Goal: Task Accomplishment & Management: Use online tool/utility

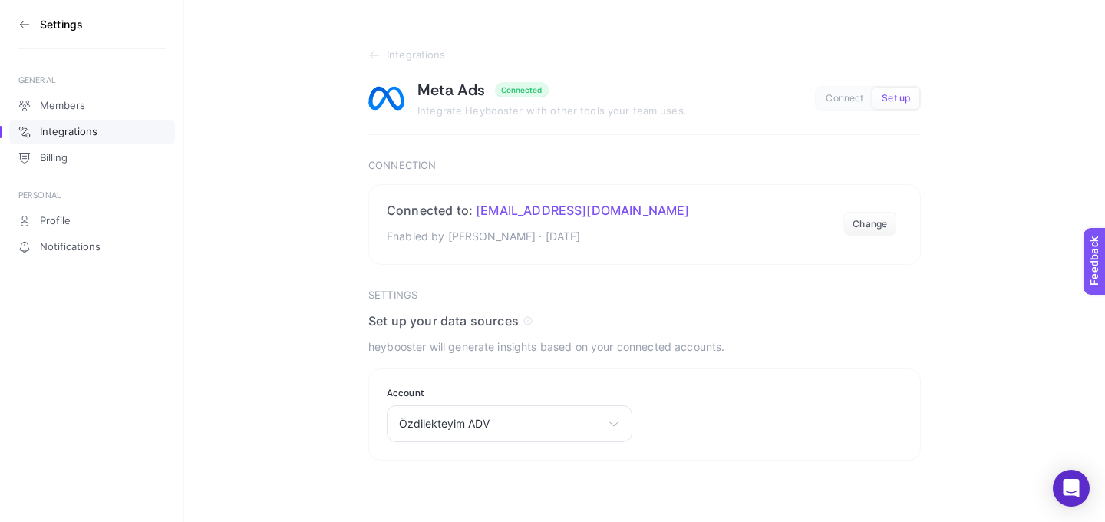
click at [25, 25] on icon at bounding box center [24, 24] width 12 height 12
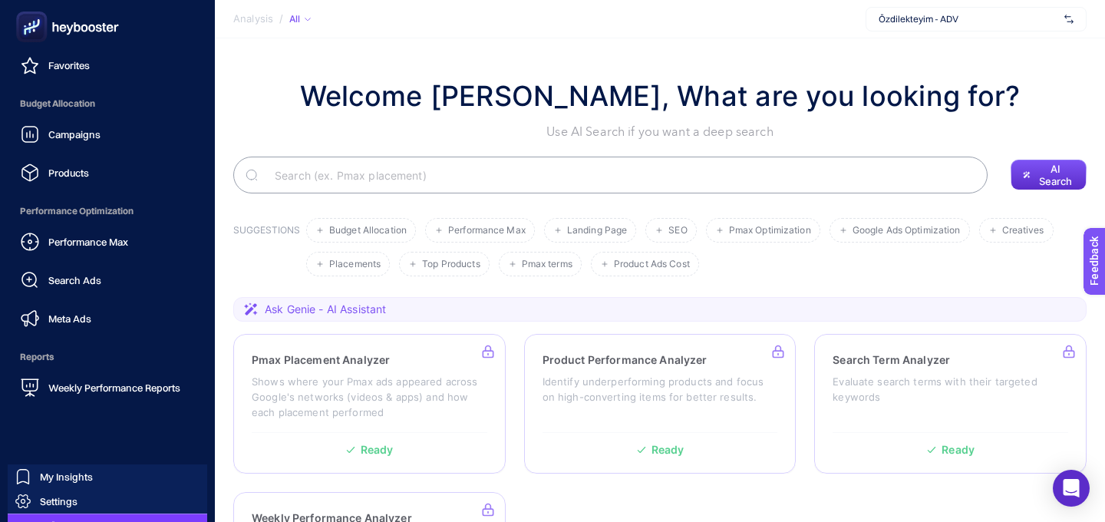
scroll to position [186, 0]
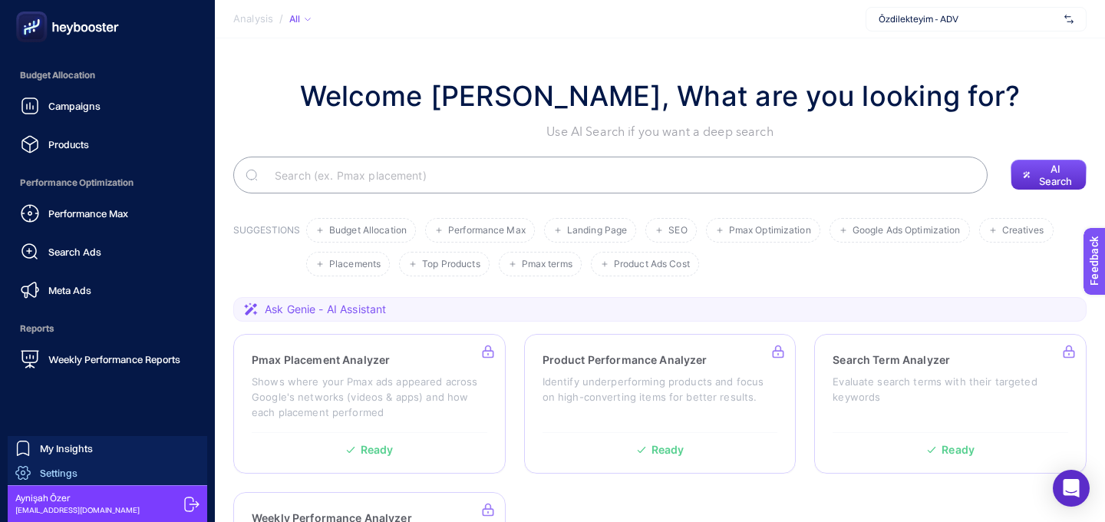
click at [77, 472] on link "Settings" at bounding box center [107, 472] width 199 height 25
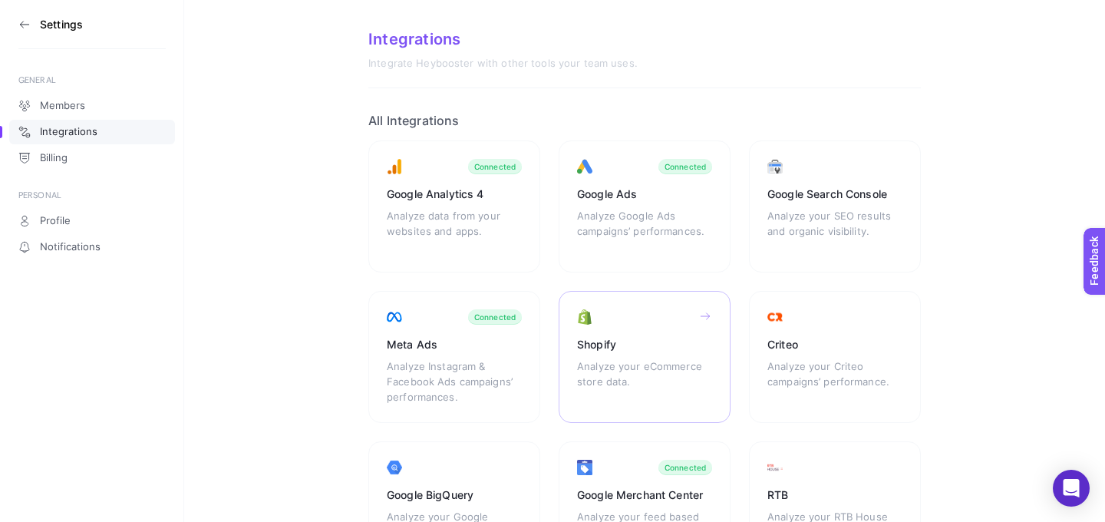
scroll to position [12, 0]
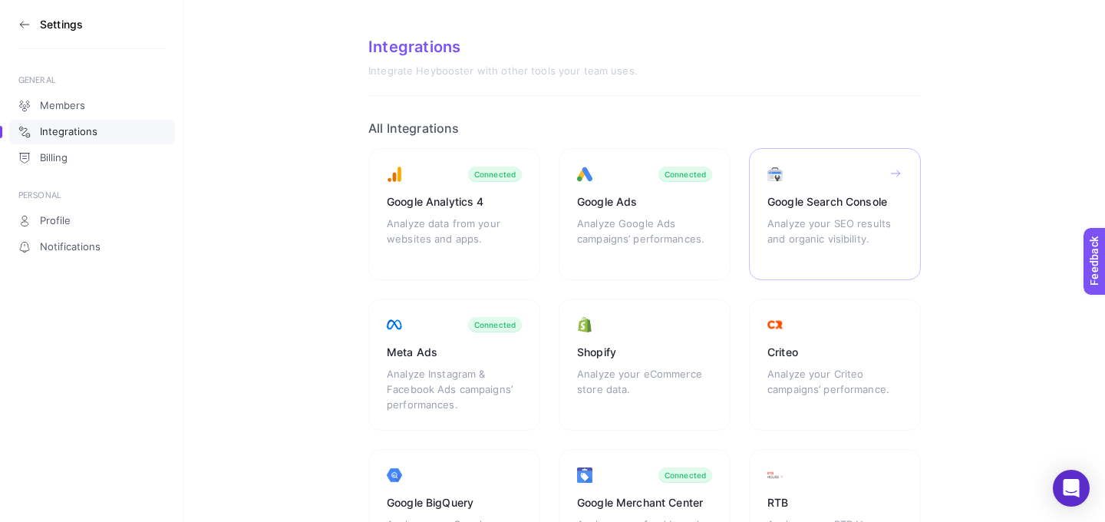
click at [798, 176] on div "Google Search Console Analyze your SEO results and organic visibility." at bounding box center [835, 214] width 172 height 132
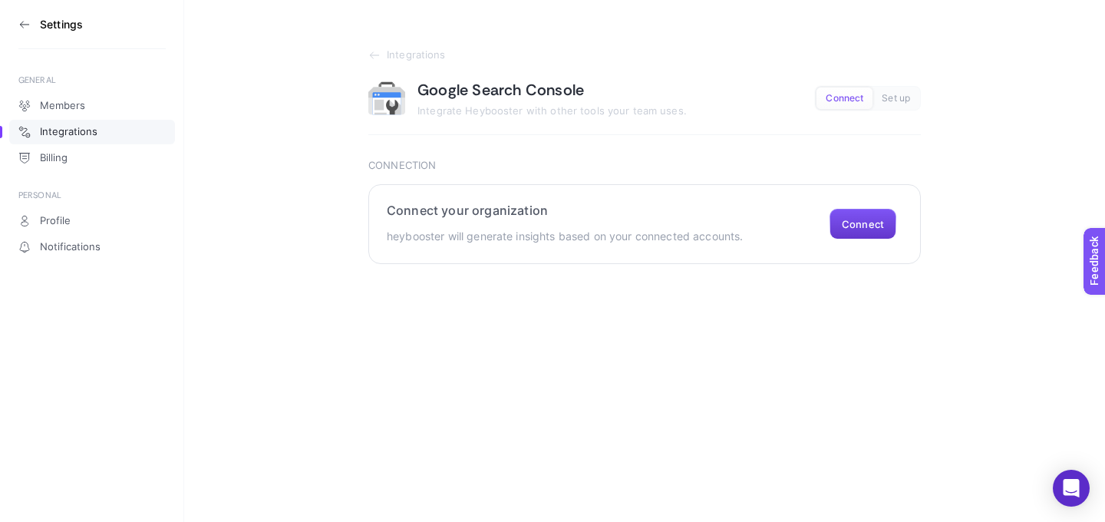
click at [872, 230] on button "Connect" at bounding box center [862, 224] width 67 height 31
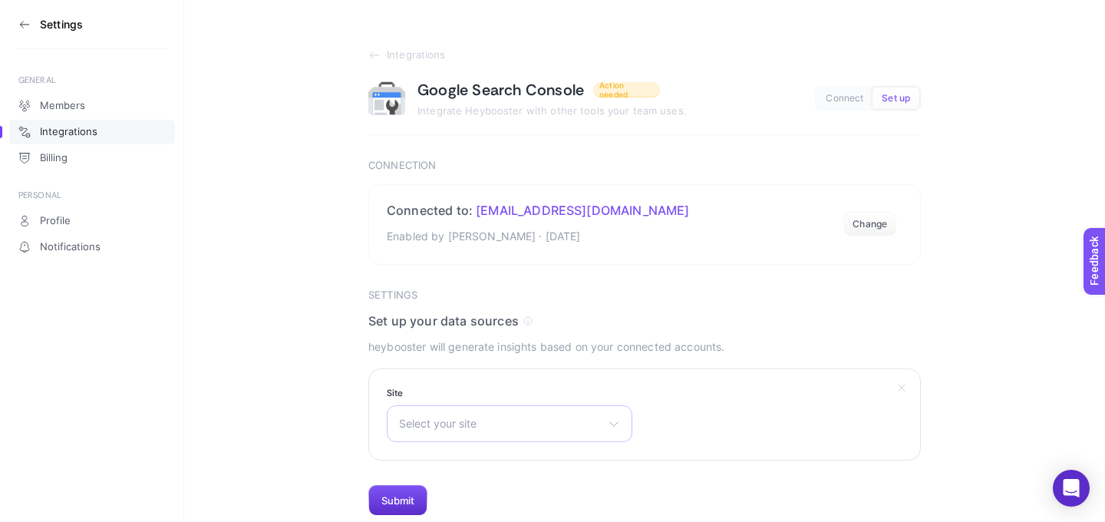
click at [592, 423] on span "Select your site" at bounding box center [500, 423] width 202 height 12
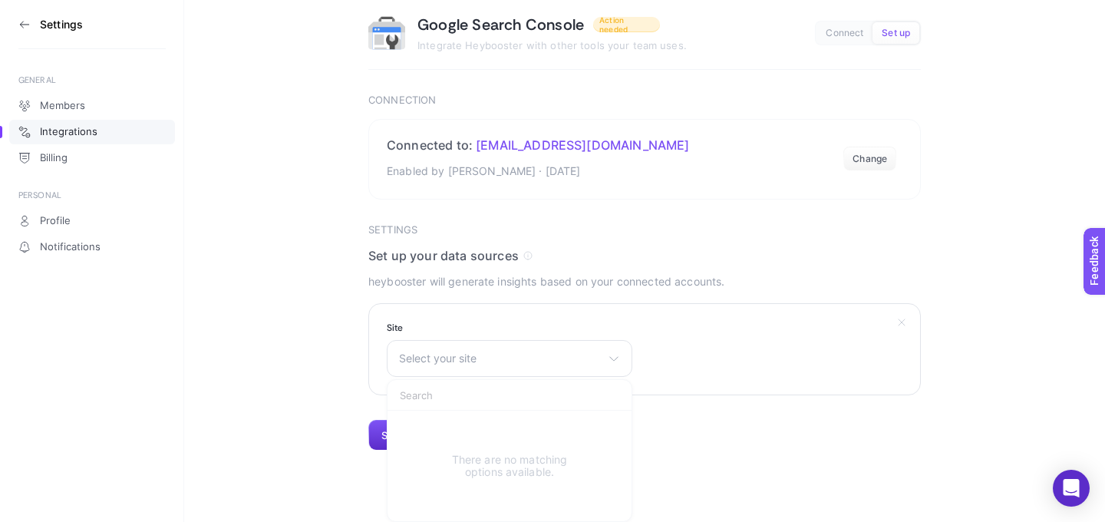
click at [669, 337] on section "Site Select your site There are no matching options available." at bounding box center [644, 349] width 552 height 92
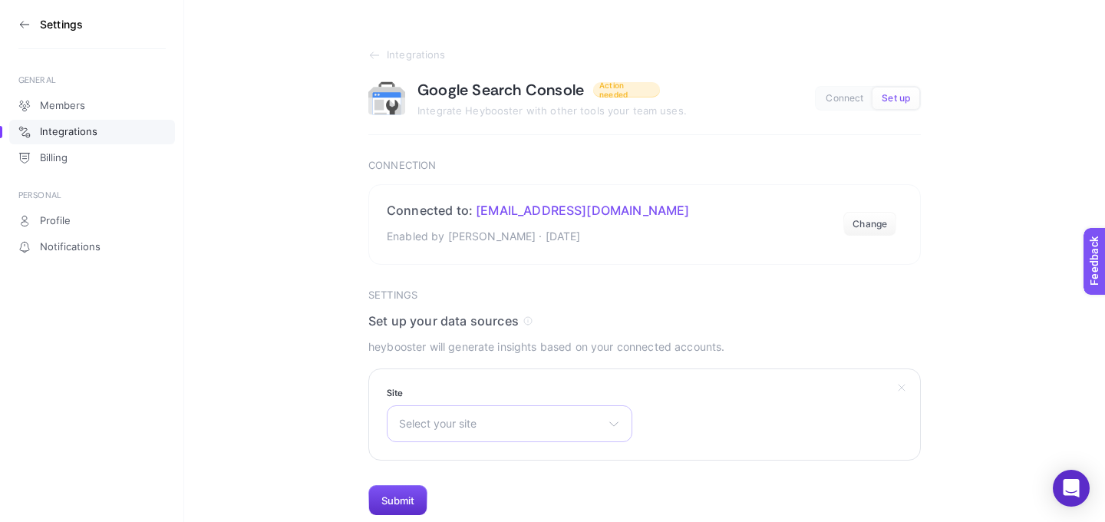
click at [485, 423] on span "Select your site" at bounding box center [500, 423] width 202 height 12
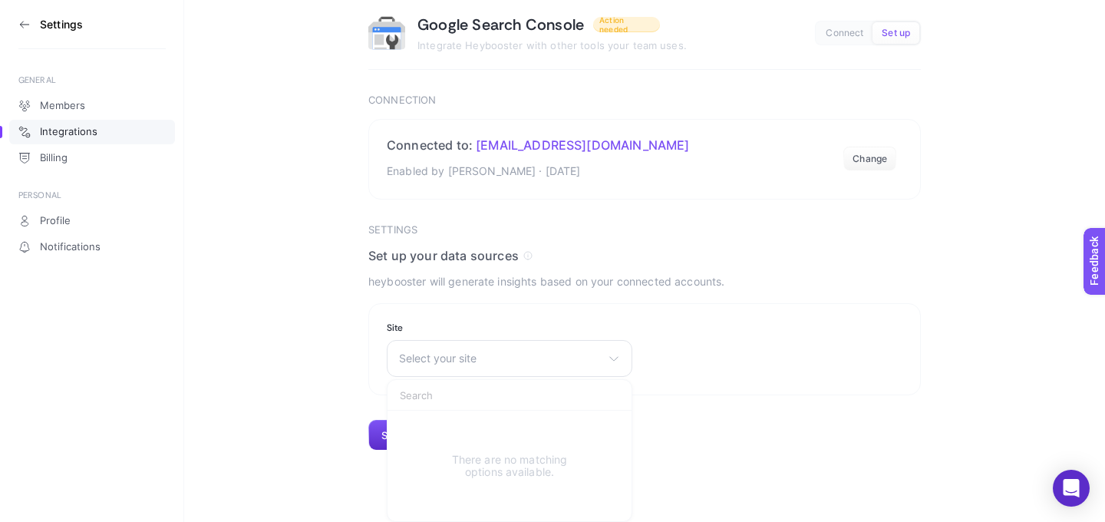
click at [335, 384] on section "Integrations Google Search Console Action needed Integrate Heybooster with othe…" at bounding box center [644, 192] width 920 height 515
